Goal: Find specific page/section: Find specific page/section

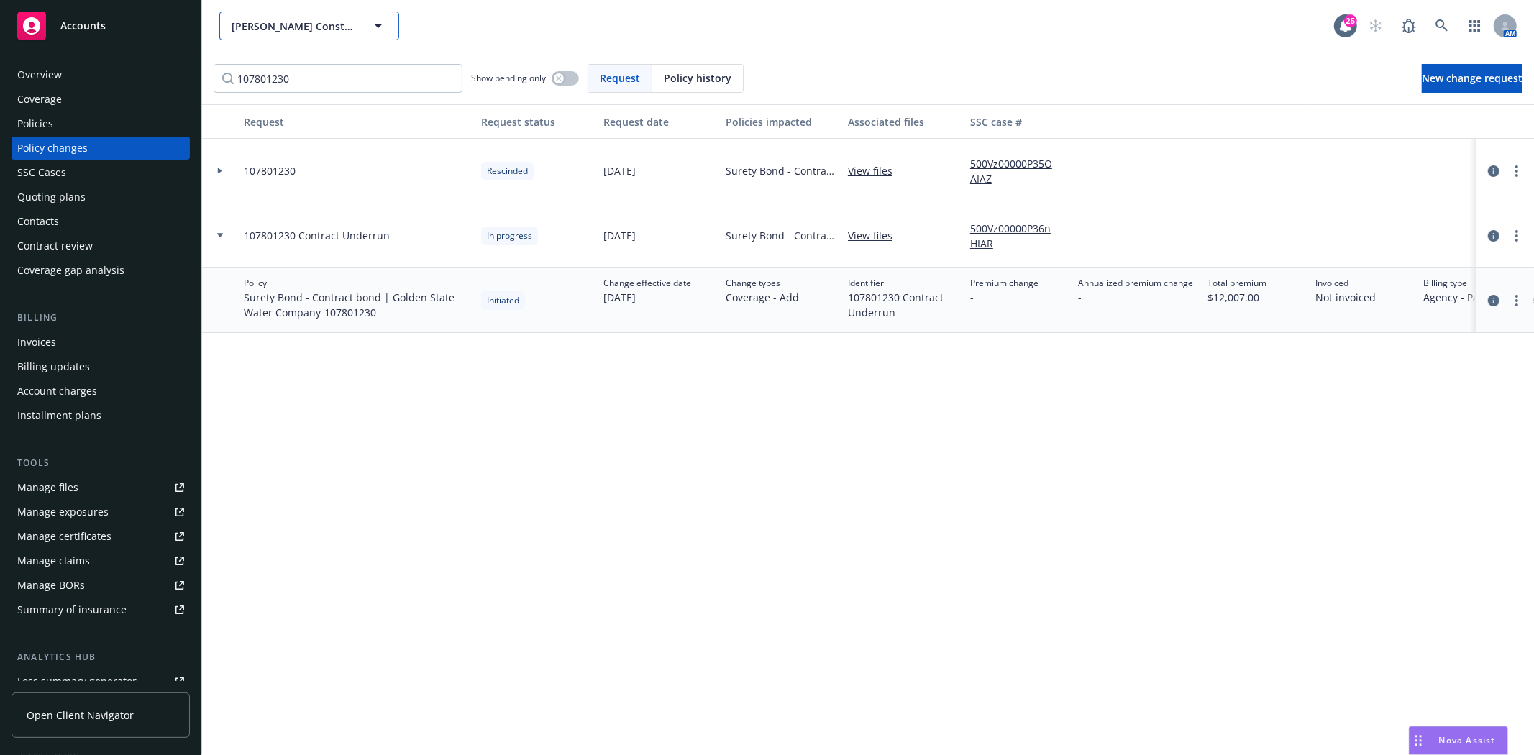
click at [301, 27] on span "[PERSON_NAME] Construction Co., Inc." at bounding box center [294, 26] width 124 height 15
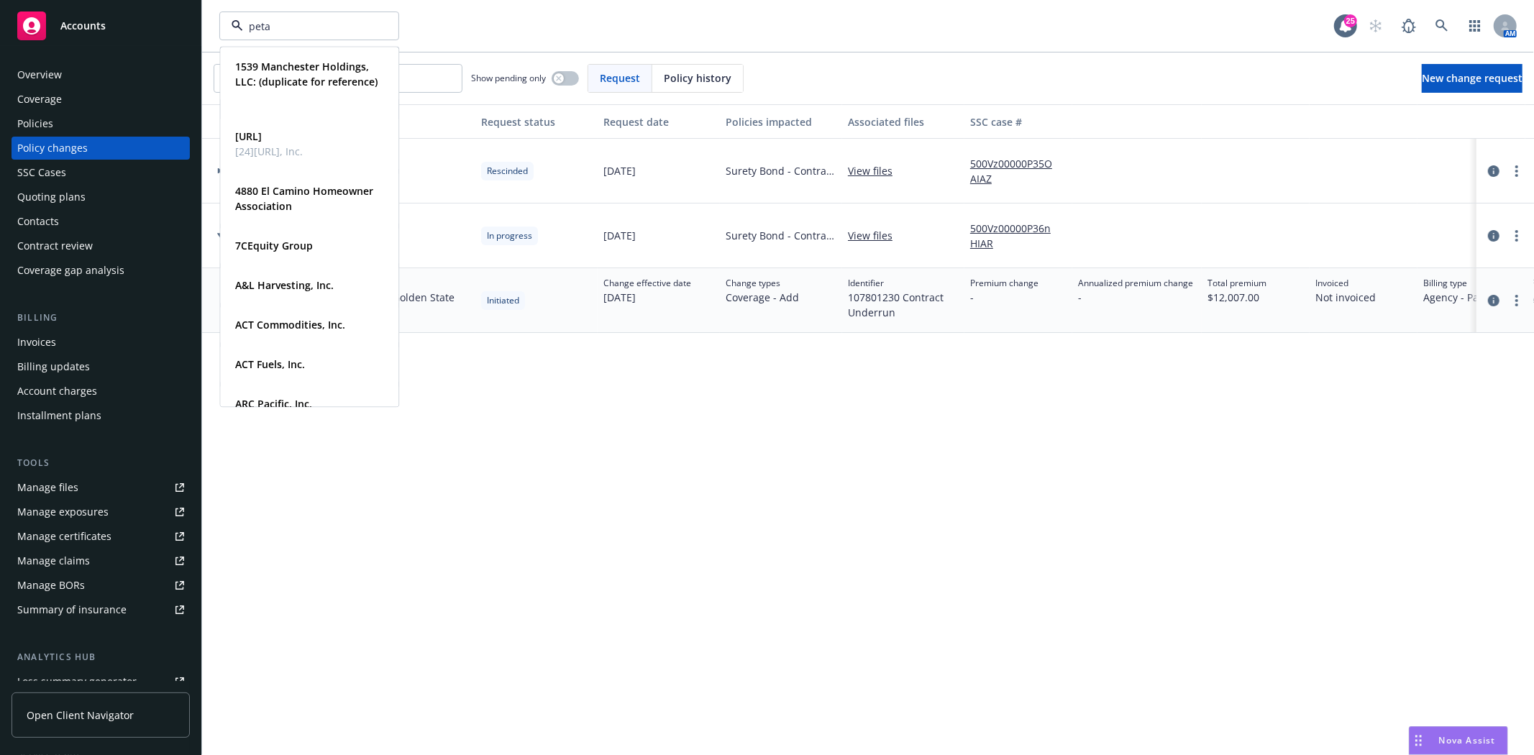
type input "petal"
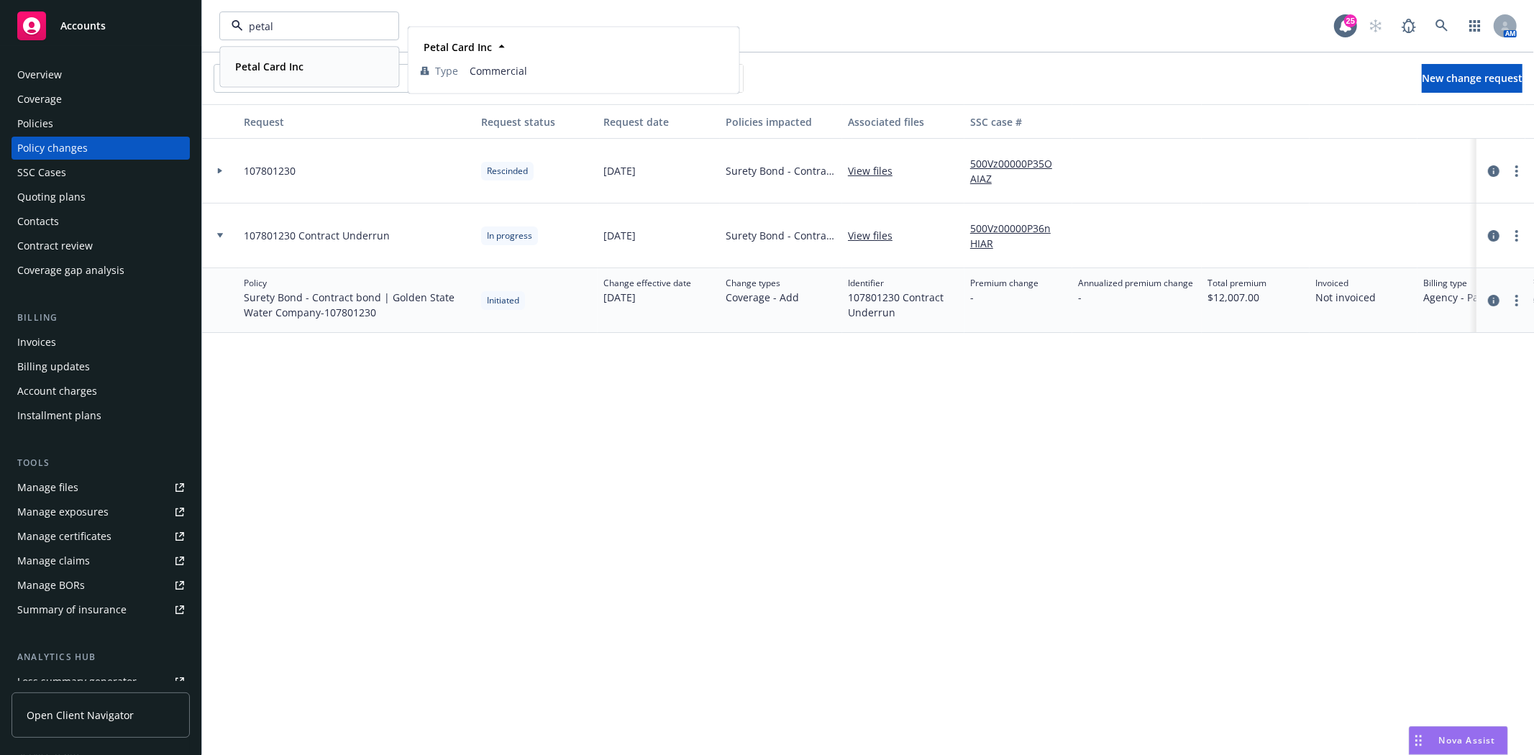
click at [283, 76] on div "Petal Card Inc" at bounding box center [267, 66] width 77 height 21
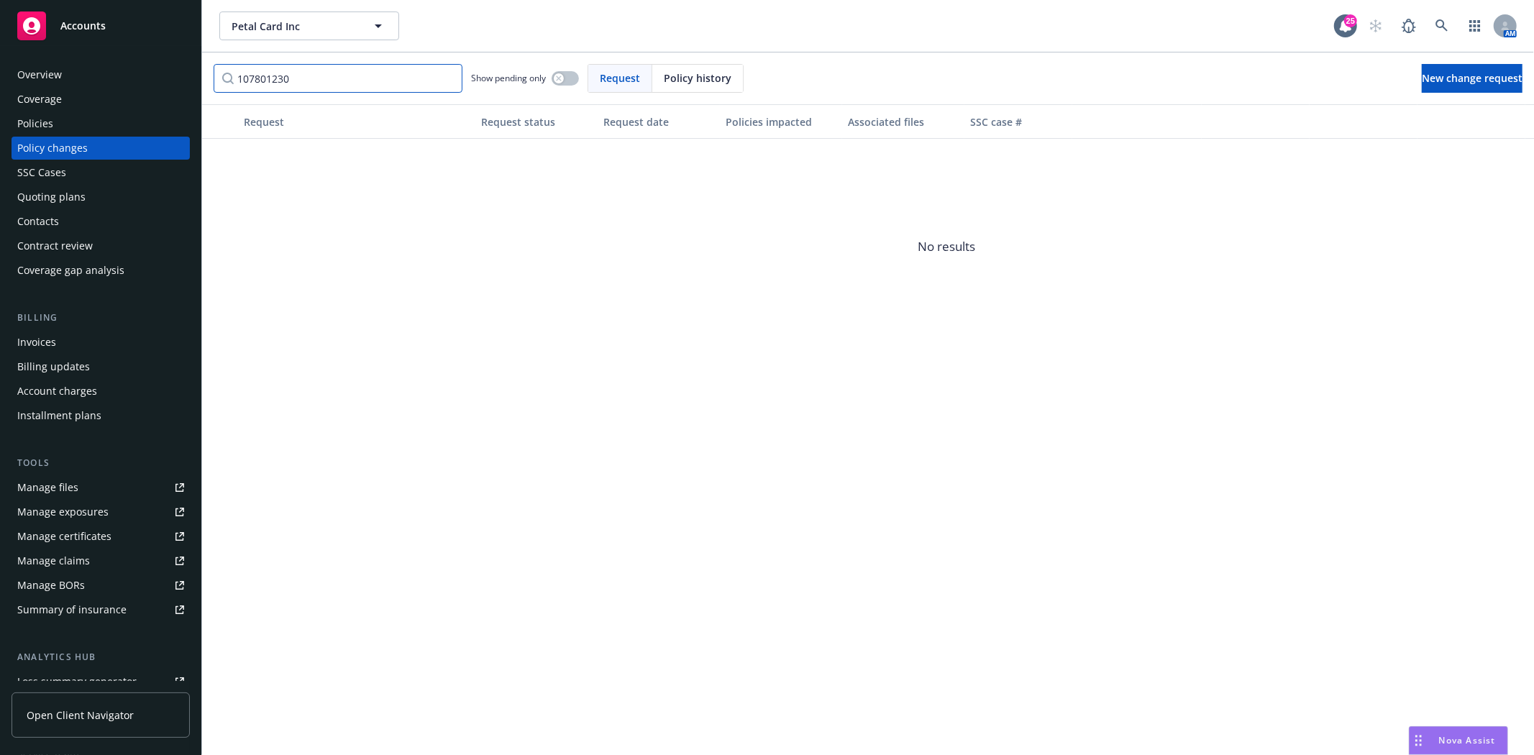
click at [304, 83] on input "107801230" at bounding box center [338, 78] width 249 height 29
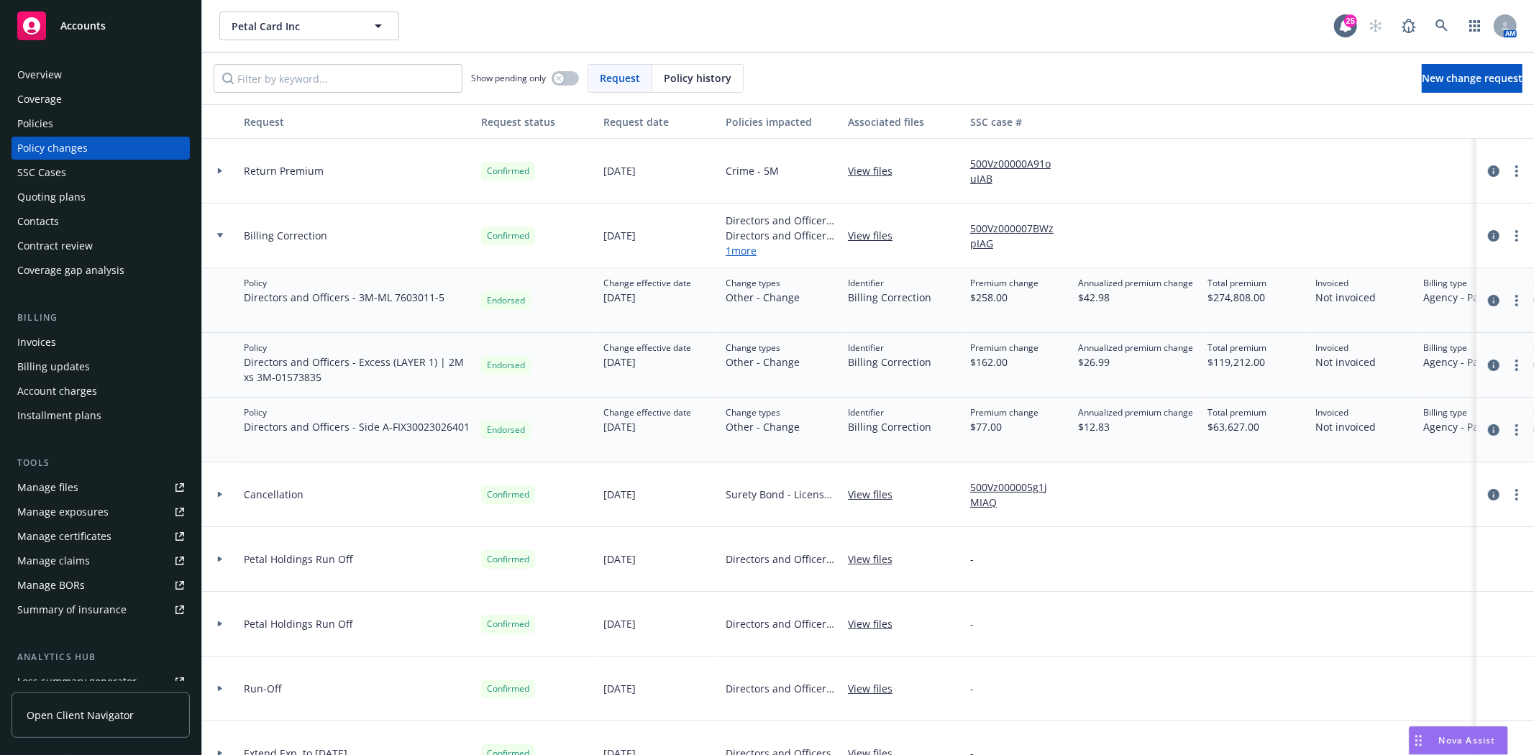
click at [68, 118] on div "Policies" at bounding box center [100, 123] width 167 height 23
